Goal: Transaction & Acquisition: Purchase product/service

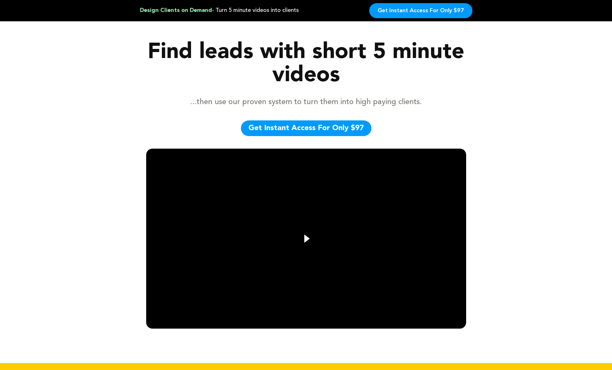
scroll to position [117, 0]
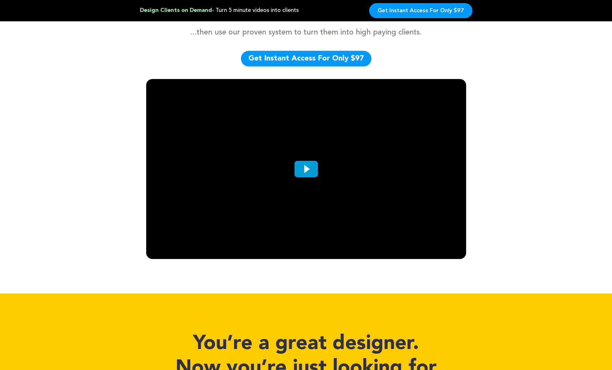
click at [301, 169] on icon at bounding box center [306, 169] width 24 height 16
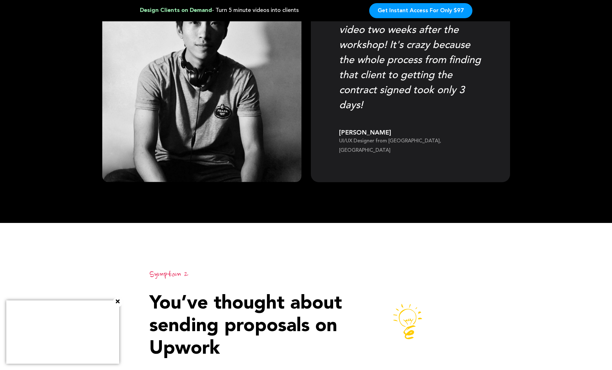
scroll to position [963, 0]
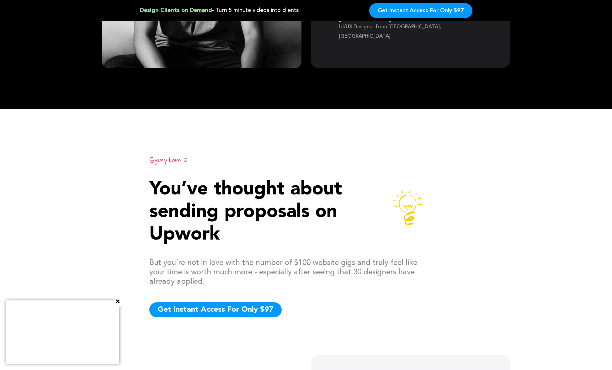
click at [117, 301] on icon at bounding box center [118, 302] width 4 height 6
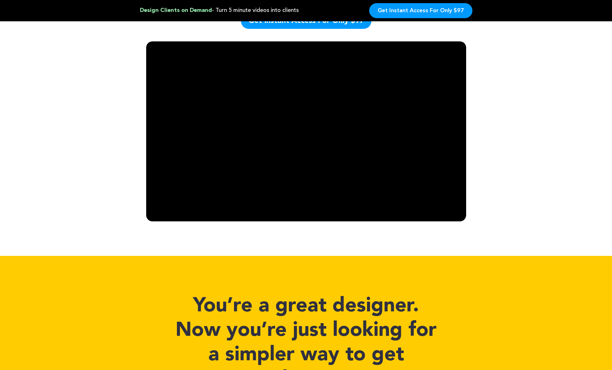
scroll to position [0, 0]
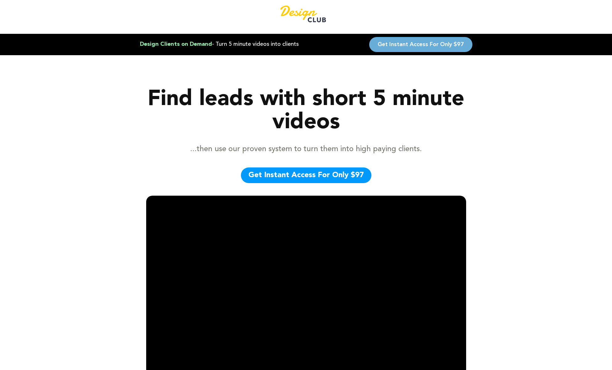
click at [411, 43] on span "Get Instant Access for Only $97" at bounding box center [421, 45] width 86 height 6
